Goal: Use online tool/utility: Utilize a website feature to perform a specific function

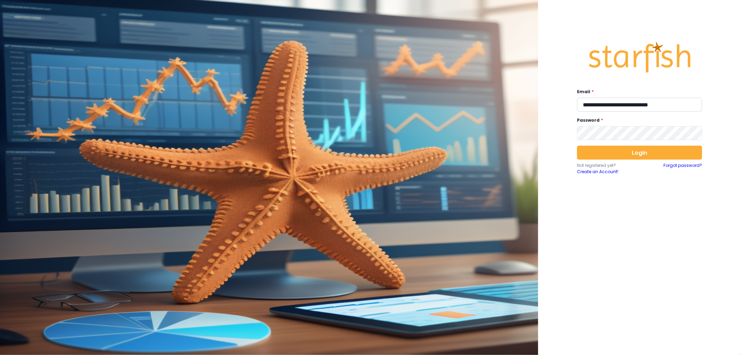
click at [621, 109] on input "**********" at bounding box center [639, 105] width 125 height 14
type input "**********"
click at [630, 153] on button "Login" at bounding box center [639, 153] width 125 height 14
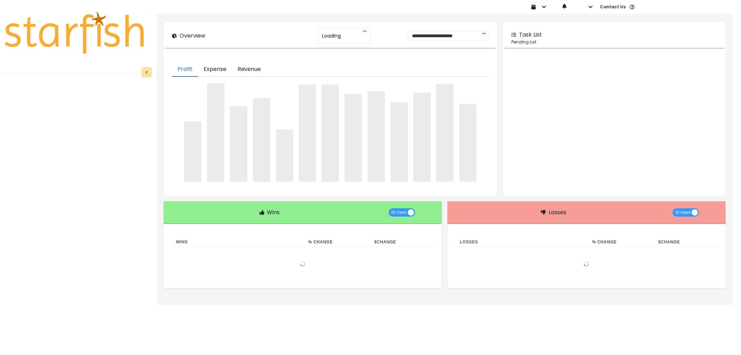
type input "********"
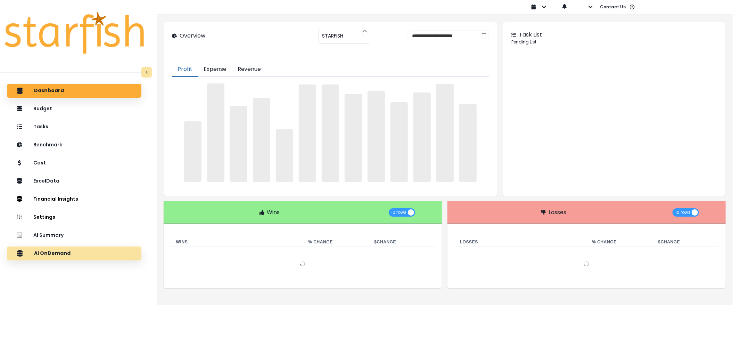
click at [72, 249] on div "AI OnDemand" at bounding box center [74, 253] width 123 height 15
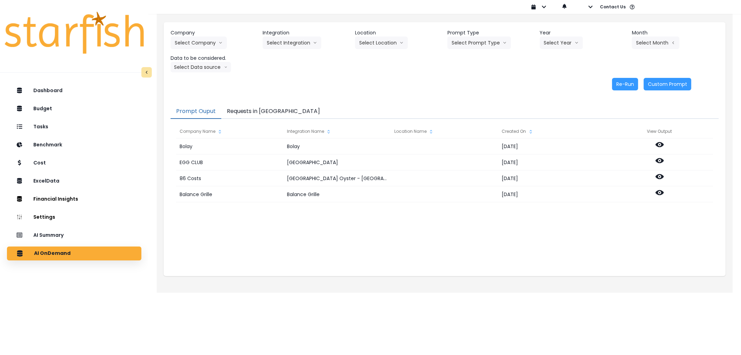
click at [242, 112] on button "Requests in [GEOGRAPHIC_DATA]" at bounding box center [273, 111] width 105 height 15
click at [177, 105] on button "Prompt Ouput" at bounding box center [196, 111] width 51 height 15
click at [187, 48] on button "Select Company" at bounding box center [199, 42] width 56 height 13
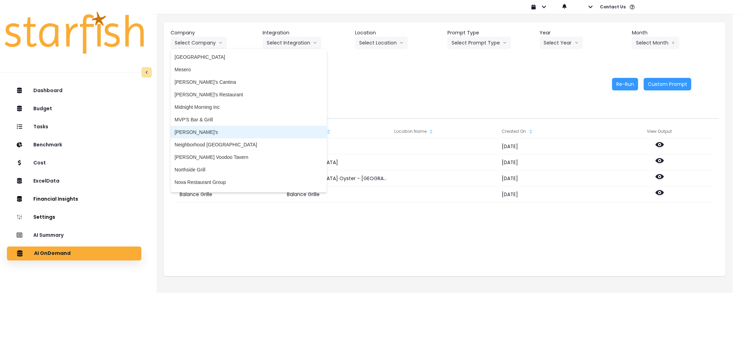
scroll to position [886, 0]
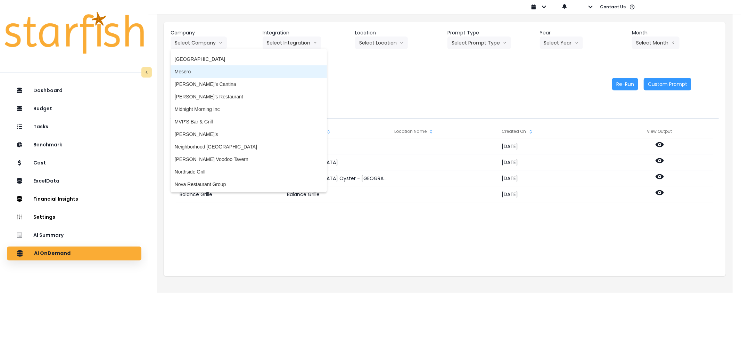
click at [196, 68] on span "Mesero" at bounding box center [249, 71] width 148 height 7
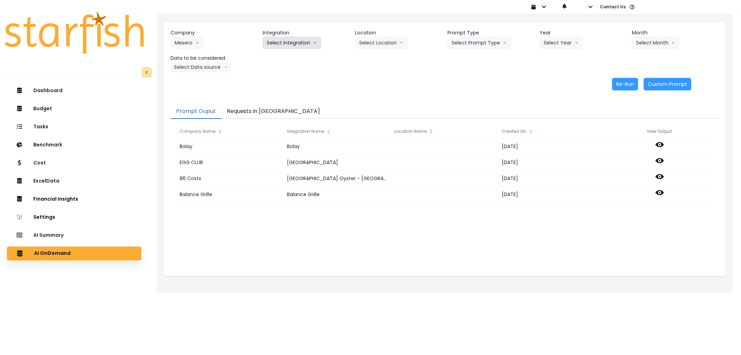
click at [268, 44] on button "Select Integration" at bounding box center [292, 42] width 59 height 13
click at [269, 51] on li "Mesero" at bounding box center [275, 57] width 25 height 13
click at [566, 46] on button "Select Year" at bounding box center [561, 42] width 43 height 13
click at [555, 81] on li "2025" at bounding box center [549, 82] width 19 height 13
click at [646, 40] on button "Select Period" at bounding box center [655, 42] width 47 height 13
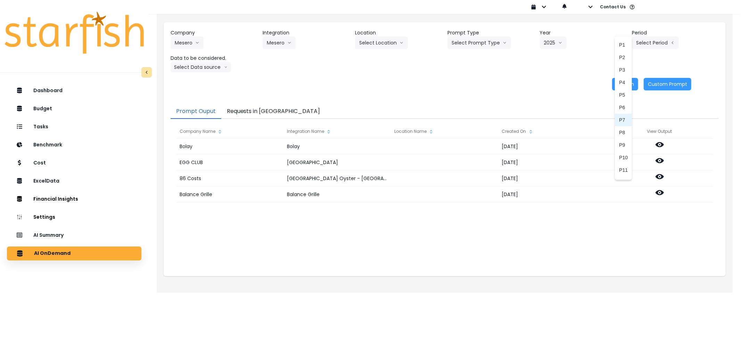
click at [623, 120] on li "P7" at bounding box center [623, 120] width 17 height 13
click at [206, 66] on button "Select Data source" at bounding box center [201, 67] width 60 height 10
click at [202, 81] on span "Comparison overtime" at bounding box center [198, 80] width 46 height 7
click at [631, 91] on div "Company Mesero 86 Costs Asti Bagel Cafe Balance Grille Bald Ginger Bar Business…" at bounding box center [445, 59] width 562 height 75
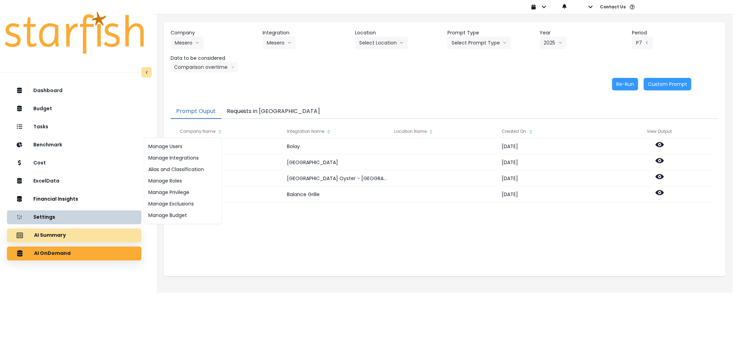
click at [90, 231] on div "AI Summary" at bounding box center [74, 235] width 123 height 15
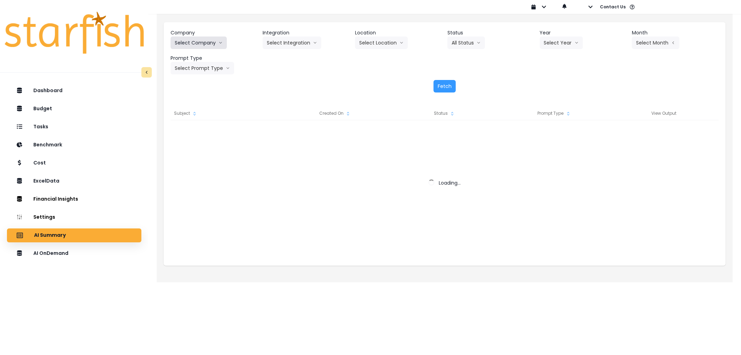
click at [199, 41] on button "Select Company" at bounding box center [199, 42] width 56 height 13
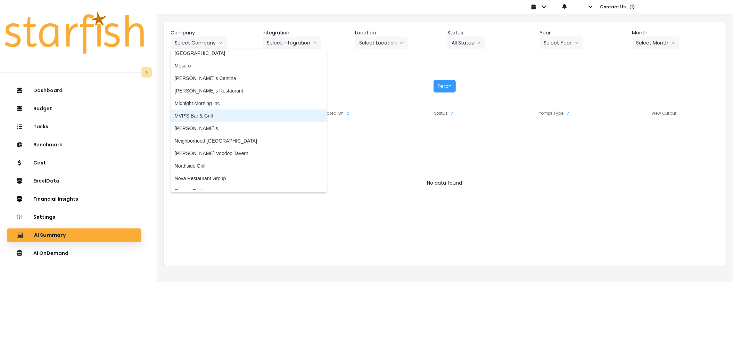
scroll to position [889, 0]
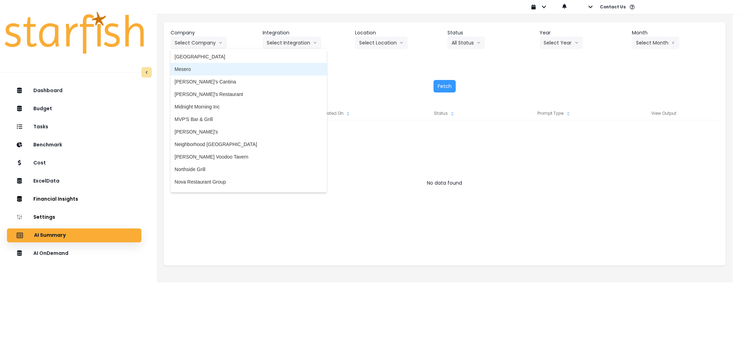
click at [202, 71] on span "Mesero" at bounding box center [249, 69] width 148 height 7
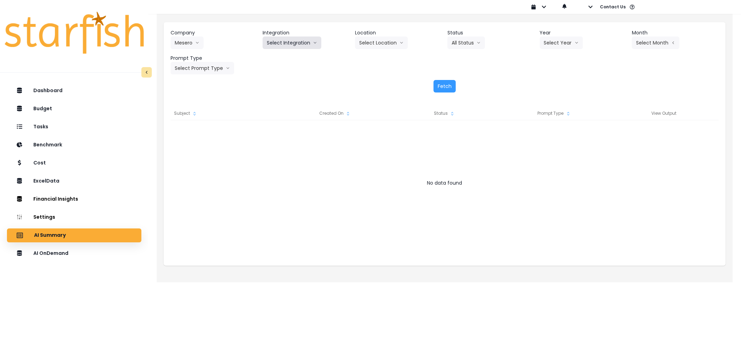
click at [279, 40] on button "Select Integration" at bounding box center [292, 42] width 59 height 13
click at [281, 56] on span "Mesero" at bounding box center [275, 57] width 16 height 7
click at [570, 43] on button "Select Year" at bounding box center [561, 42] width 43 height 13
click at [557, 82] on li "2025" at bounding box center [549, 82] width 19 height 13
click at [655, 42] on button "Select Period" at bounding box center [655, 42] width 47 height 13
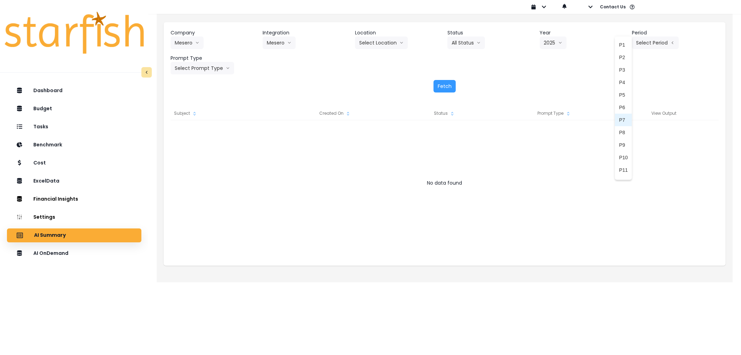
click at [623, 120] on li "P7" at bounding box center [623, 120] width 17 height 13
click at [190, 64] on button "Select Prompt Type" at bounding box center [203, 68] width 64 height 13
drag, startPoint x: 195, startPoint y: 115, endPoint x: 341, endPoint y: 83, distance: 148.9
click at [197, 114] on li "Error Task" at bounding box center [195, 120] width 48 height 13
click at [450, 89] on button "Fetch" at bounding box center [445, 86] width 22 height 13
